Goal: Transaction & Acquisition: Purchase product/service

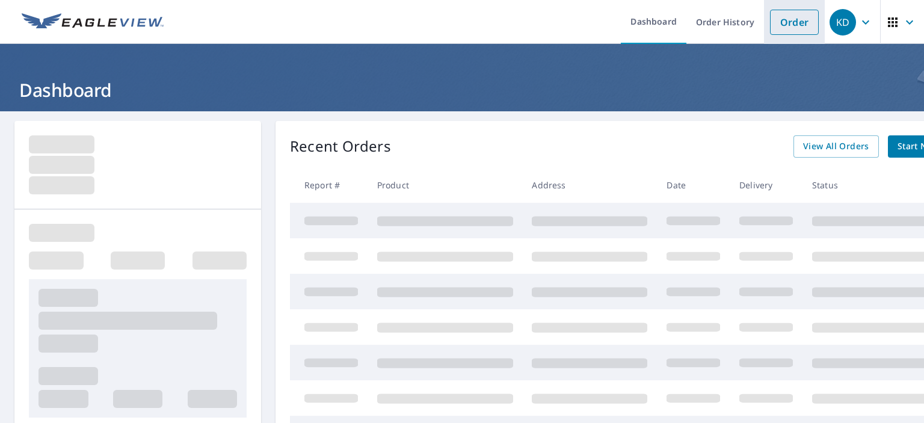
click at [778, 23] on link "Order" at bounding box center [794, 22] width 49 height 25
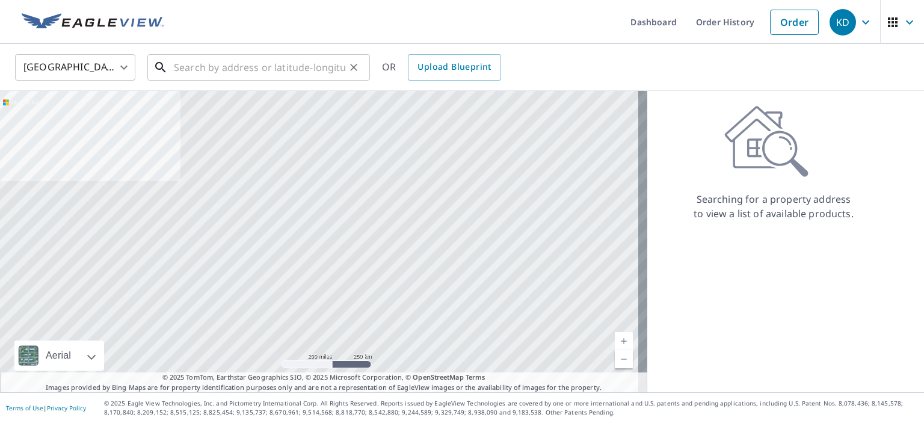
click at [229, 66] on input "text" at bounding box center [259, 68] width 171 height 34
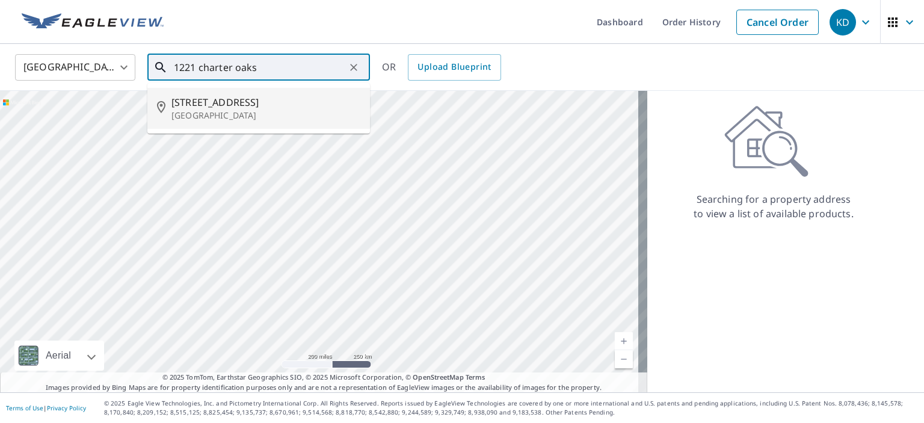
click at [195, 100] on span "[STREET_ADDRESS]" at bounding box center [265, 102] width 189 height 14
type input "[STREET_ADDRESS]"
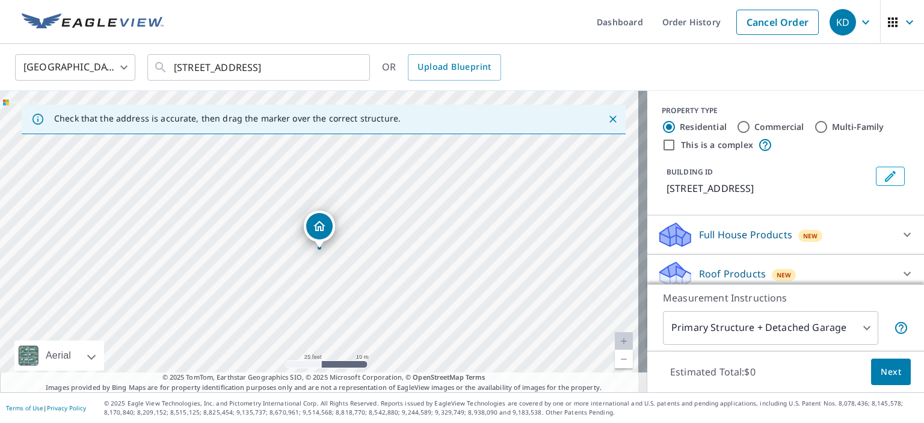
drag, startPoint x: 345, startPoint y: 218, endPoint x: 345, endPoint y: 227, distance: 8.4
click at [345, 227] on div "[STREET_ADDRESS]" at bounding box center [323, 241] width 647 height 301
click at [881, 377] on span "Next" at bounding box center [891, 372] width 20 height 15
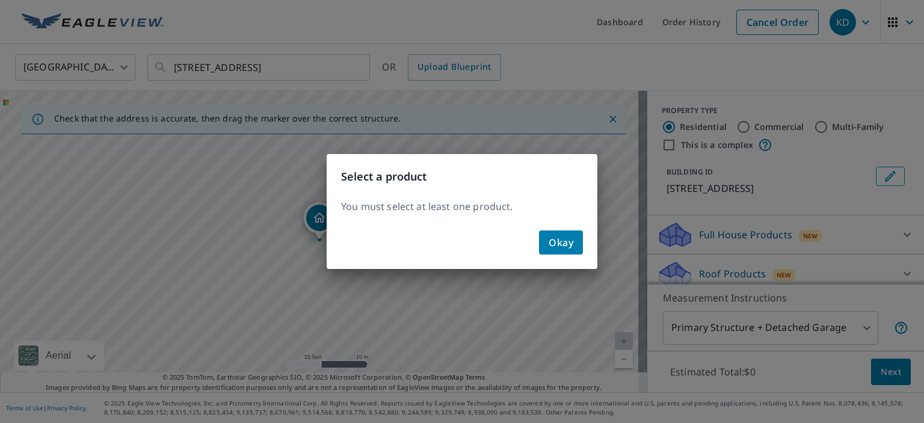
click at [580, 243] on button "Okay" at bounding box center [561, 242] width 44 height 24
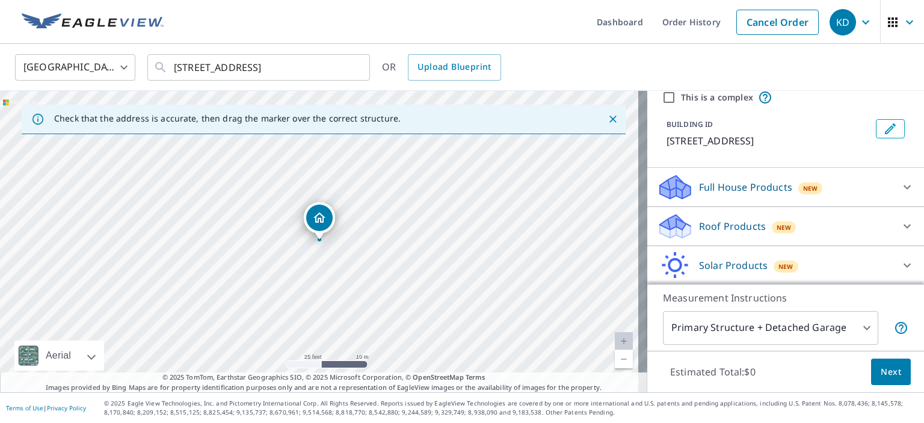
scroll to position [101, 0]
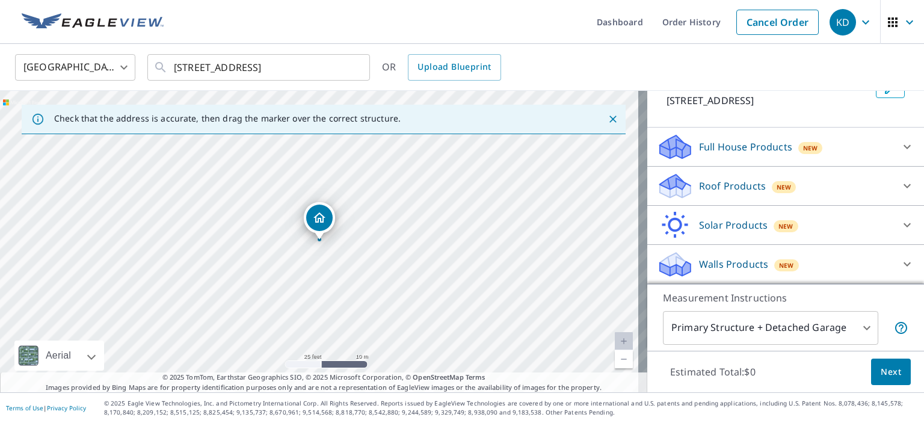
click at [729, 189] on p "Roof Products" at bounding box center [732, 186] width 67 height 14
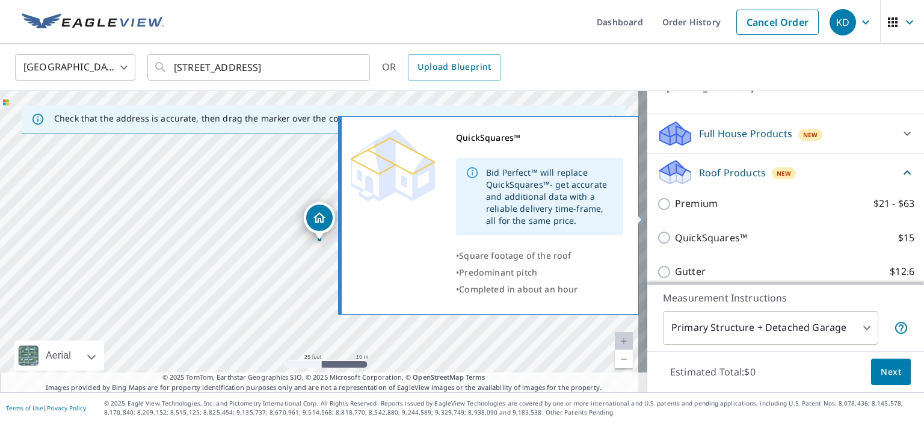
scroll to position [221, 0]
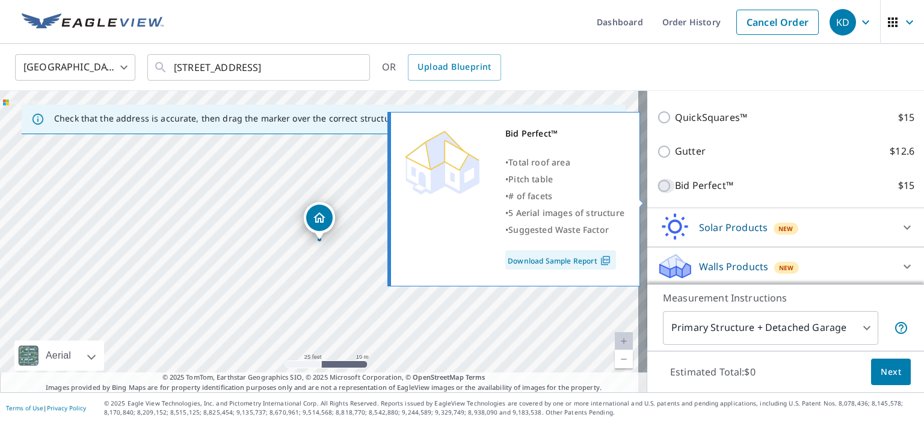
click at [659, 193] on input "Bid Perfect™ $15" at bounding box center [666, 186] width 18 height 14
checkbox input "true"
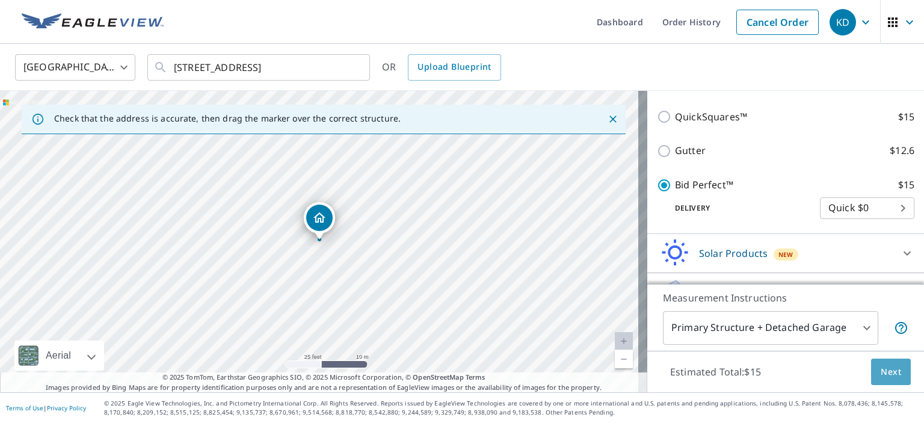
click at [881, 368] on span "Next" at bounding box center [891, 372] width 20 height 15
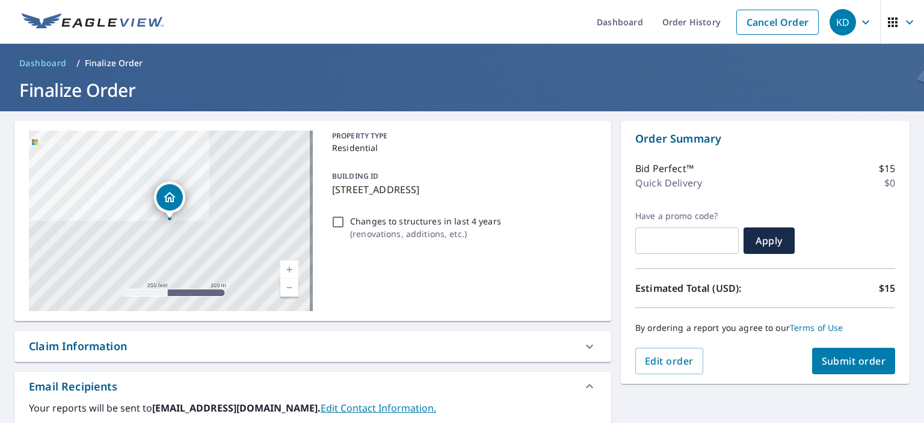
click at [840, 359] on span "Submit order" at bounding box center [854, 360] width 64 height 13
checkbox input "true"
